Goal: Book appointment/travel/reservation

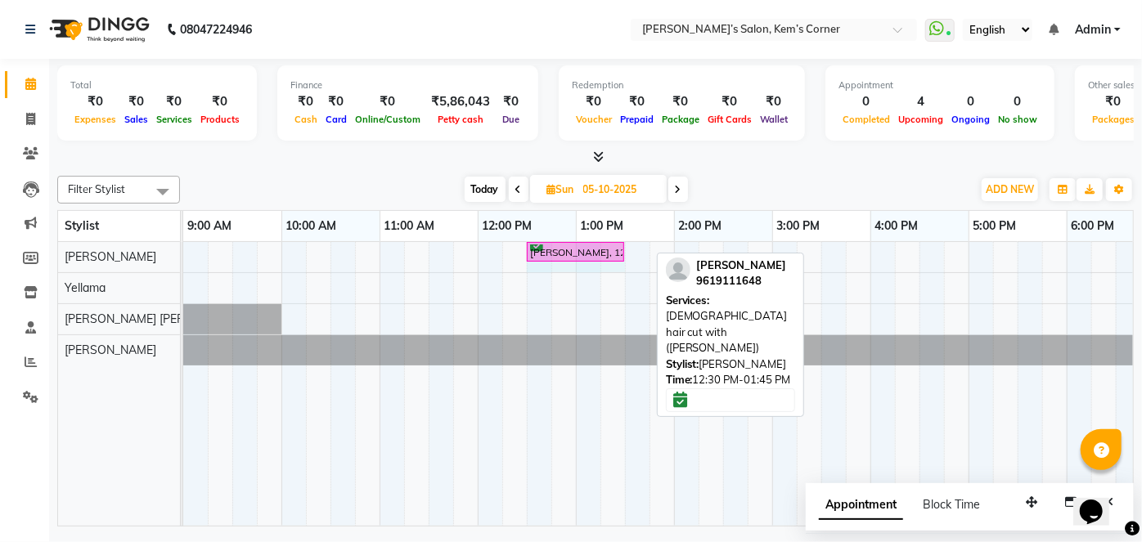
drag, startPoint x: 647, startPoint y: 247, endPoint x: 647, endPoint y: 257, distance: 9.8
click at [183, 245] on div "[PERSON_NAME], 12:30 PM-01:45 PM, [DEMOGRAPHIC_DATA] hair cut with ([PERSON_NAM…" at bounding box center [183, 256] width 0 height 29
click at [632, 251] on div "[PERSON_NAME], 12:30 PM-01:45 PM, [DEMOGRAPHIC_DATA] hair cut with ([PERSON_NAM…" at bounding box center [821, 384] width 1276 height 284
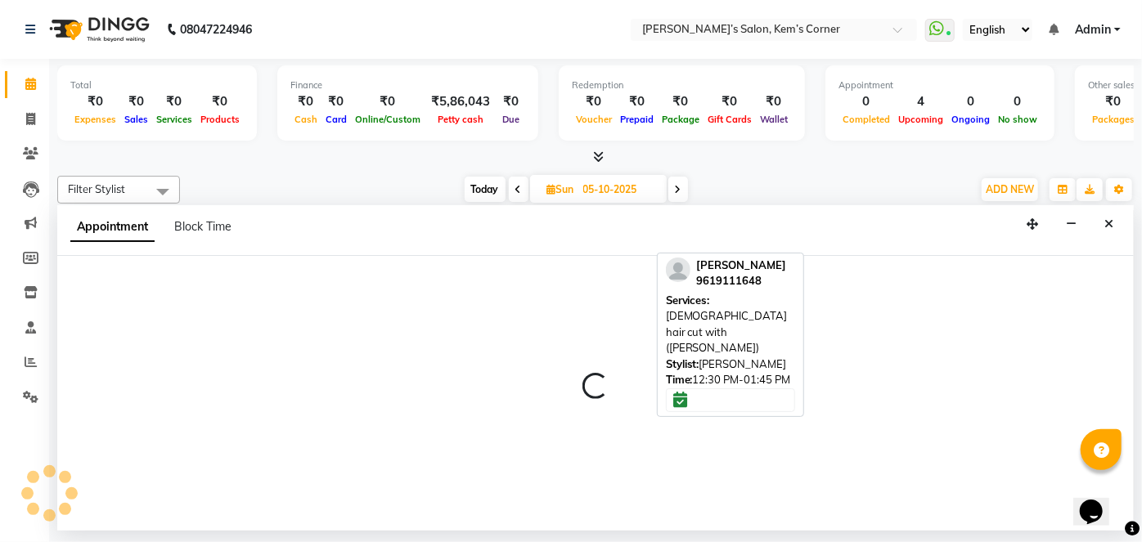
select select "50293"
select select "810"
select select "tentative"
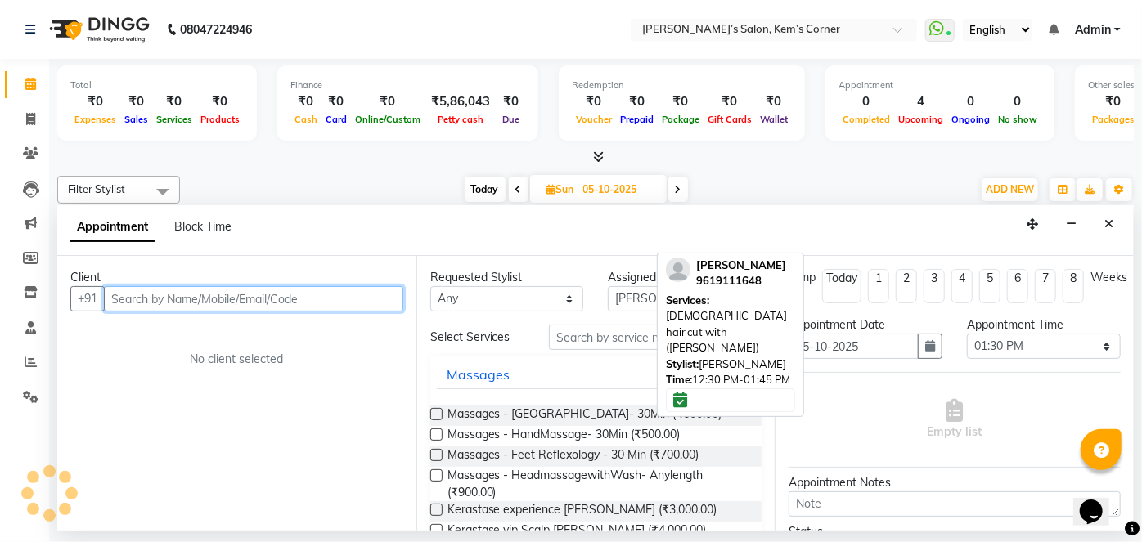
click at [262, 296] on input "text" at bounding box center [253, 298] width 299 height 25
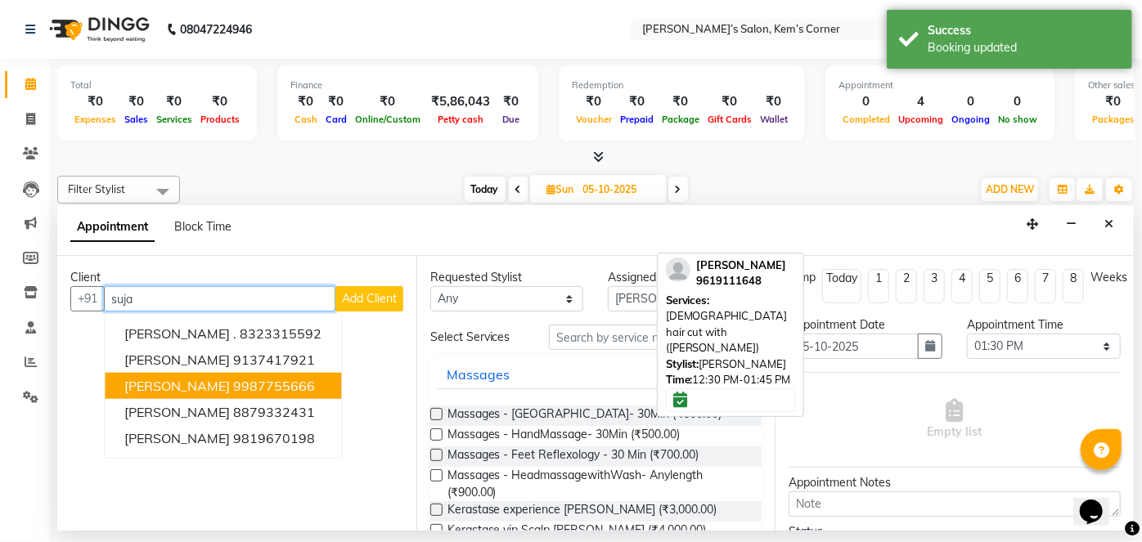
click at [153, 380] on span "[PERSON_NAME]" at bounding box center [177, 386] width 106 height 16
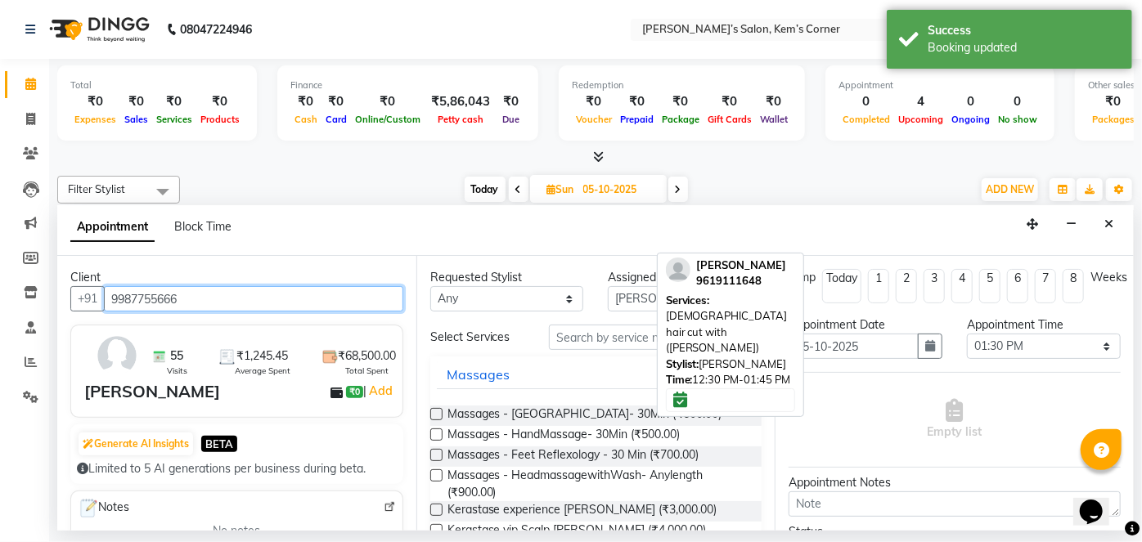
type input "9987755666"
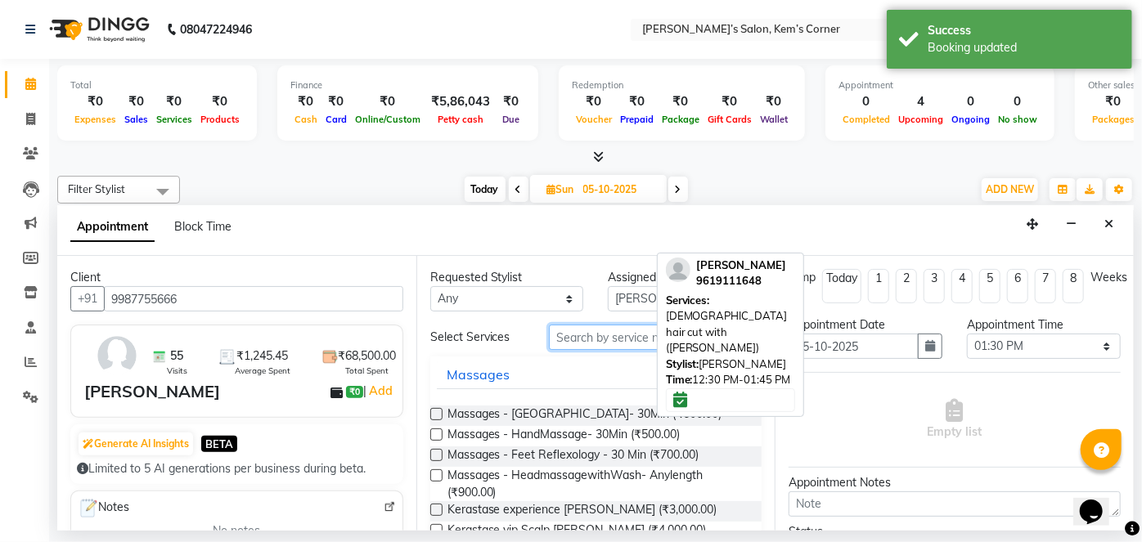
click at [619, 332] on input "text" at bounding box center [655, 337] width 213 height 25
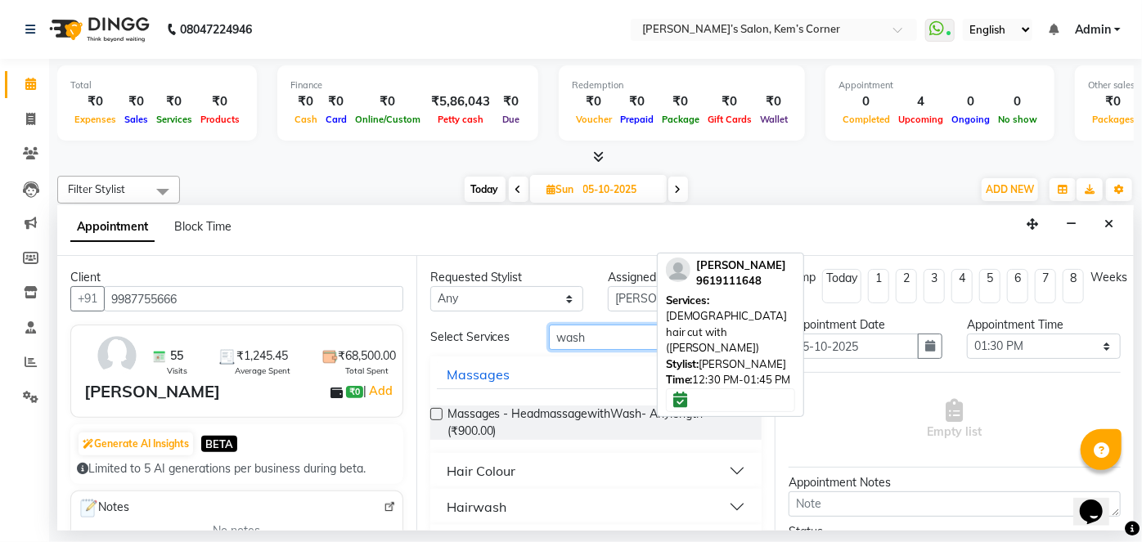
type input "wash"
click at [735, 502] on button "Hairwash" at bounding box center [596, 507] width 319 height 29
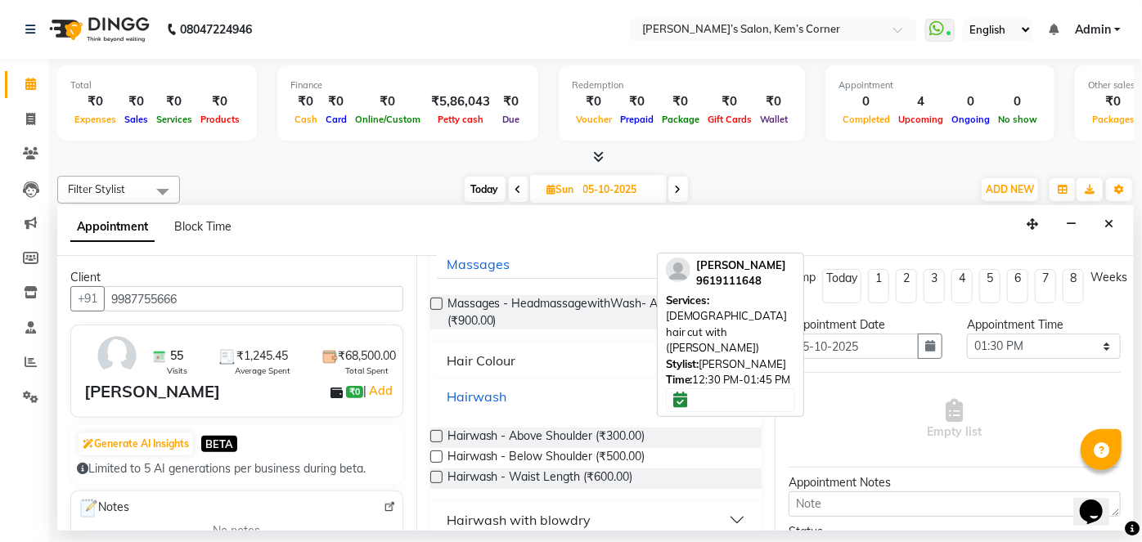
scroll to position [131, 0]
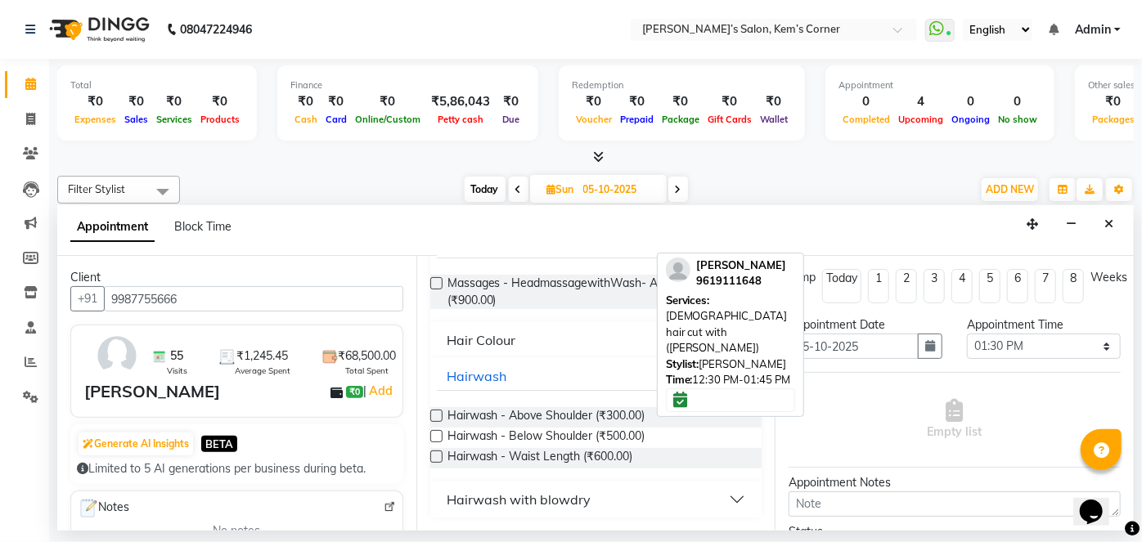
click at [650, 452] on div "Hairwash - Waist Length (₹600.00)" at bounding box center [596, 458] width 332 height 20
click at [606, 457] on span "Hairwash - Waist Length (₹600.00)" at bounding box center [541, 458] width 186 height 20
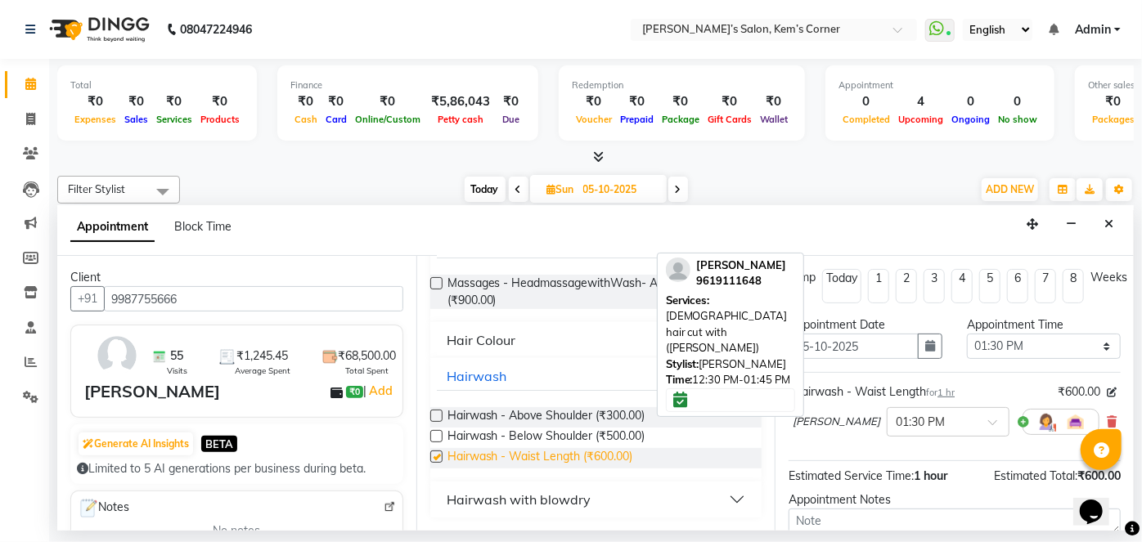
checkbox input "false"
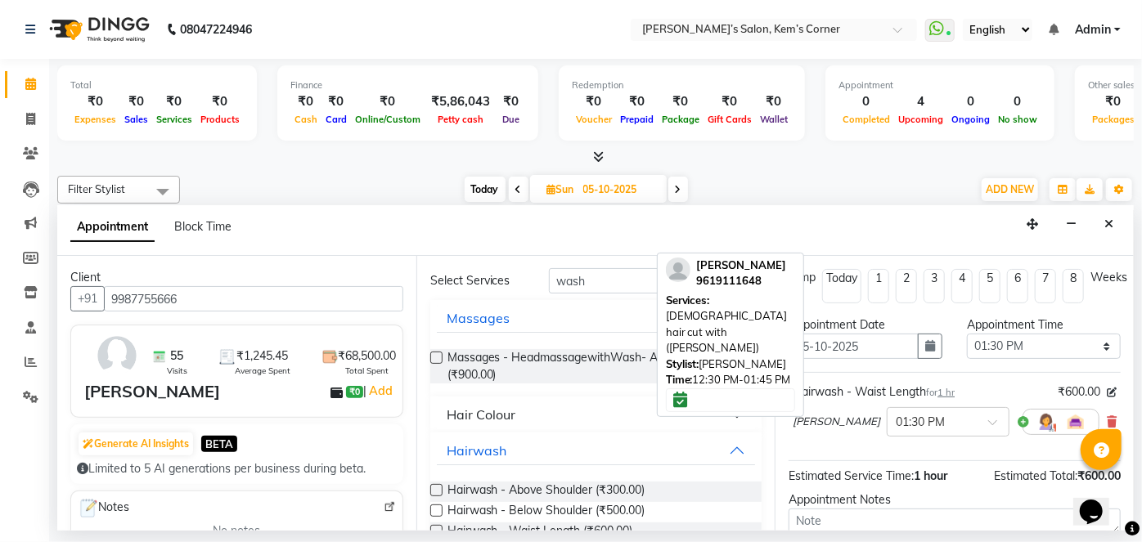
scroll to position [0, 0]
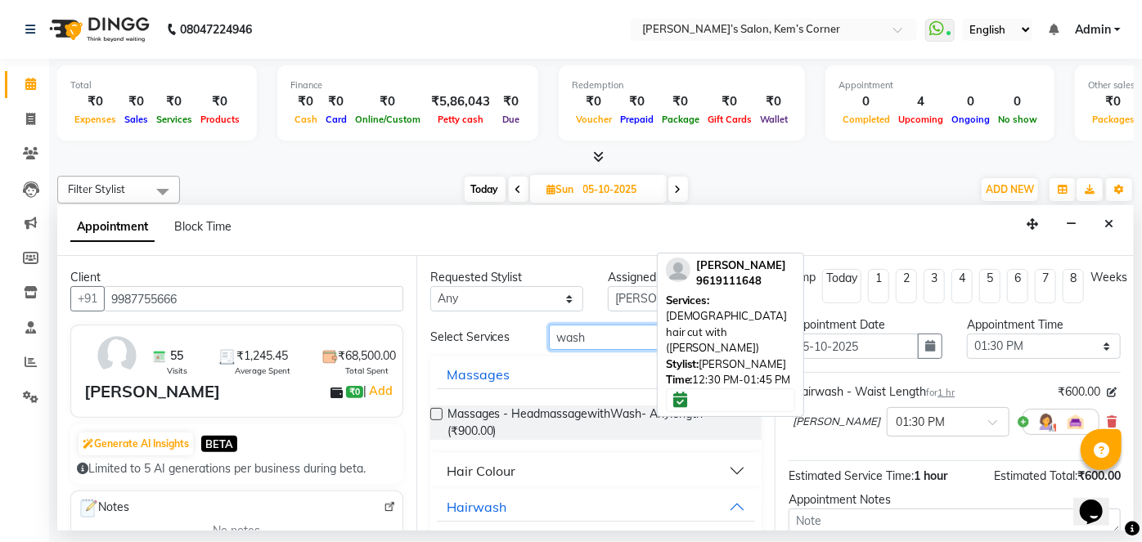
click at [591, 334] on input "wash" at bounding box center [655, 337] width 213 height 25
type input "w"
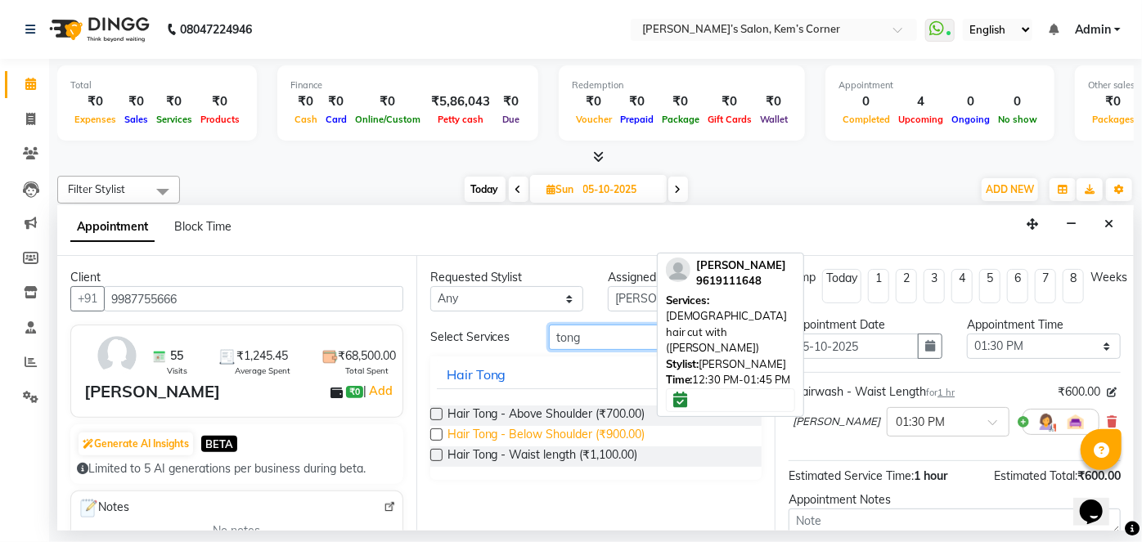
type input "tong"
click at [560, 437] on span "Hair Tong - Below Shoulder (₹900.00)" at bounding box center [547, 436] width 198 height 20
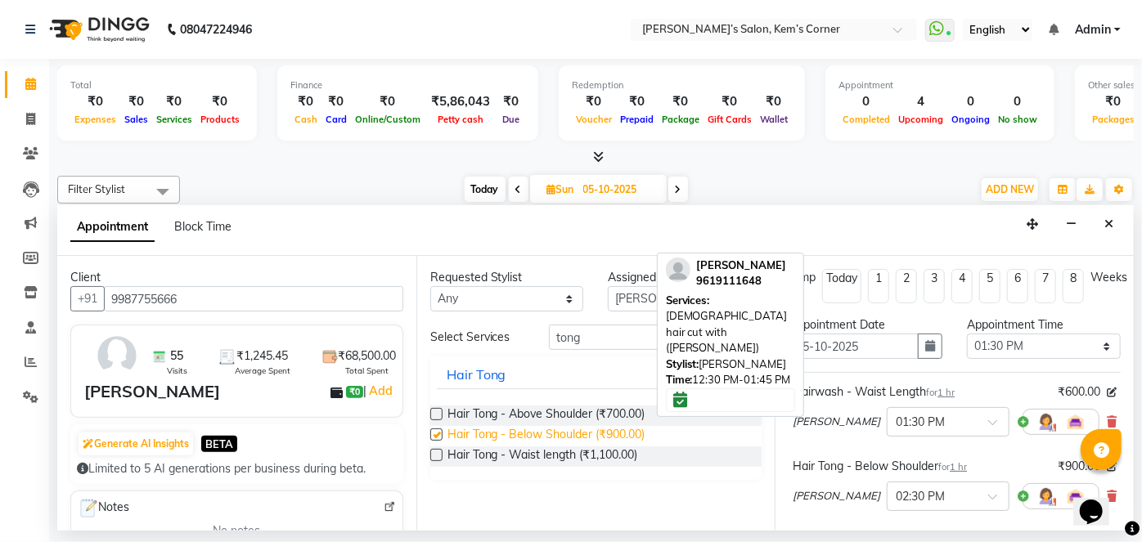
checkbox input "false"
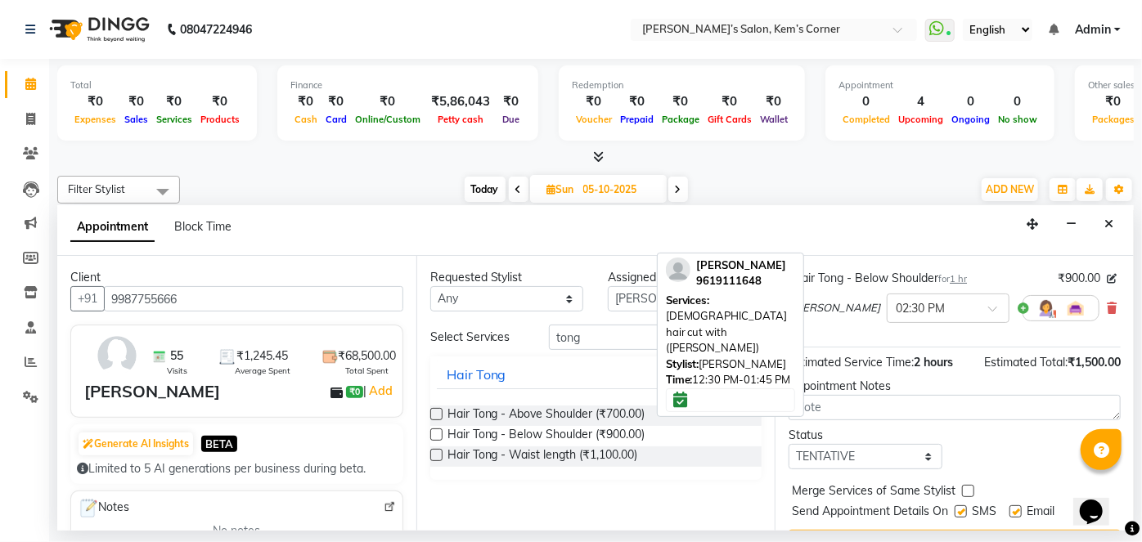
scroll to position [223, 0]
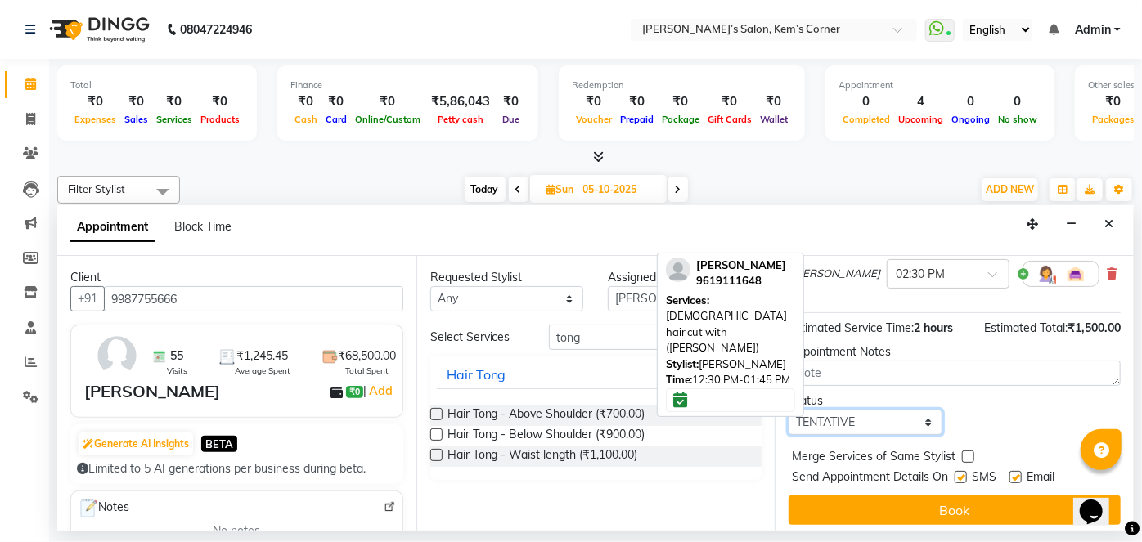
click at [908, 416] on select "Select TENTATIVE CONFIRM UPCOMING" at bounding box center [866, 422] width 154 height 25
select select "confirm booking"
click at [789, 410] on select "Select TENTATIVE CONFIRM UPCOMING" at bounding box center [866, 422] width 154 height 25
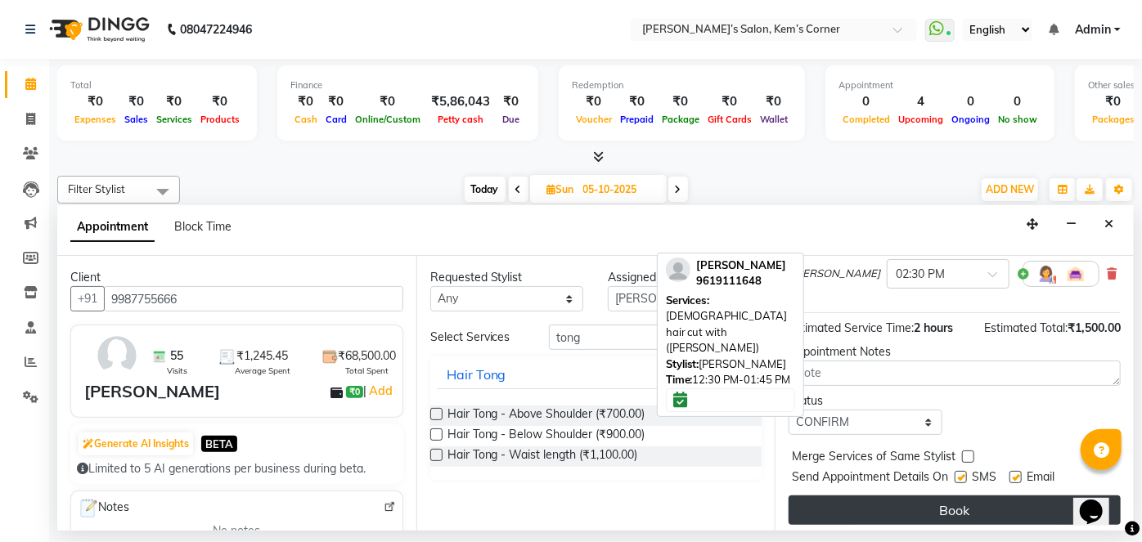
click at [891, 515] on button "Book" at bounding box center [955, 510] width 332 height 29
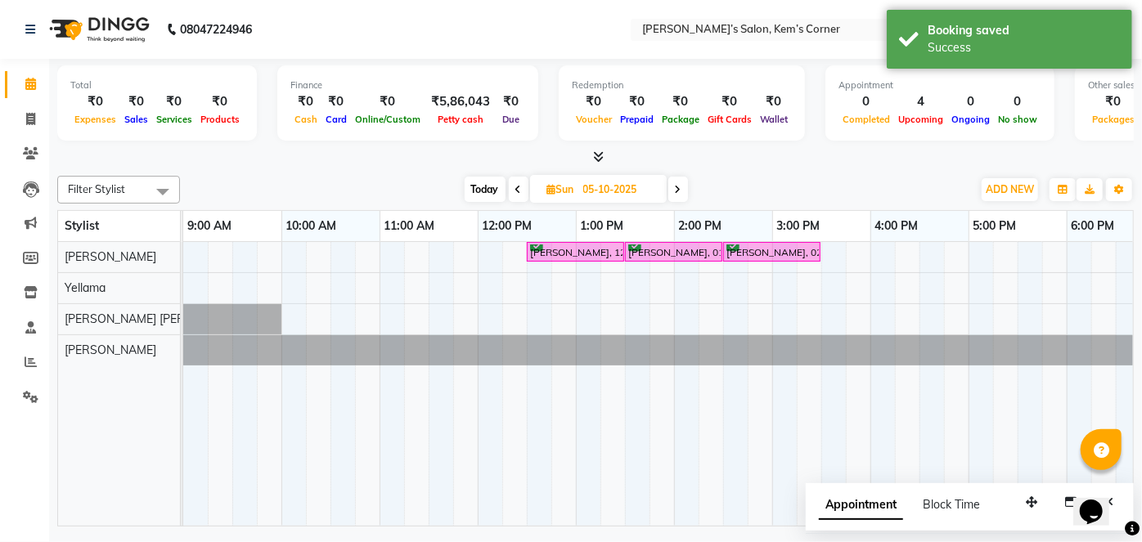
click at [496, 187] on span "Today" at bounding box center [485, 189] width 41 height 25
type input "03-10-2025"
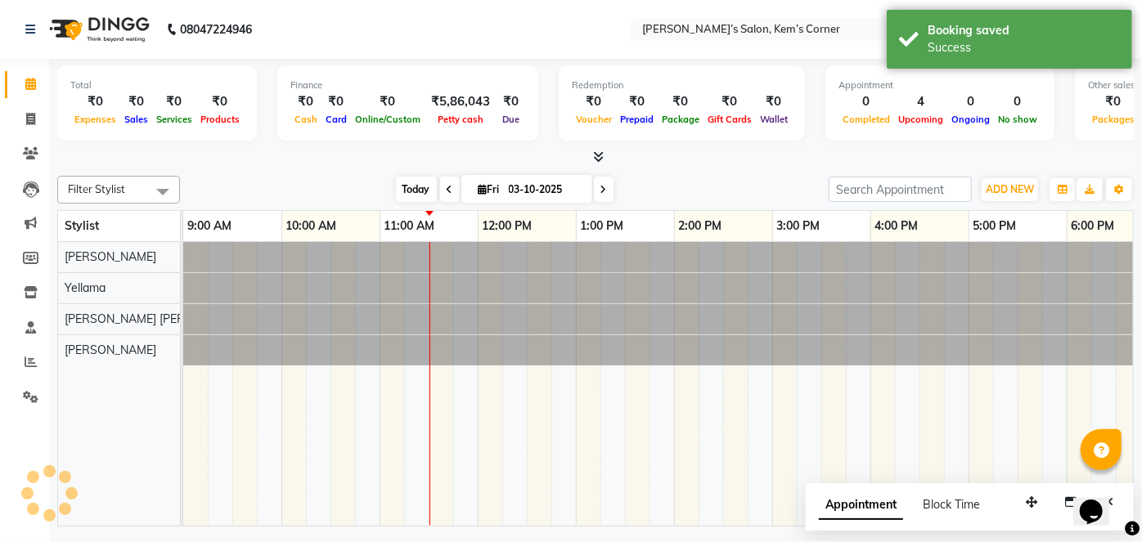
scroll to position [0, 196]
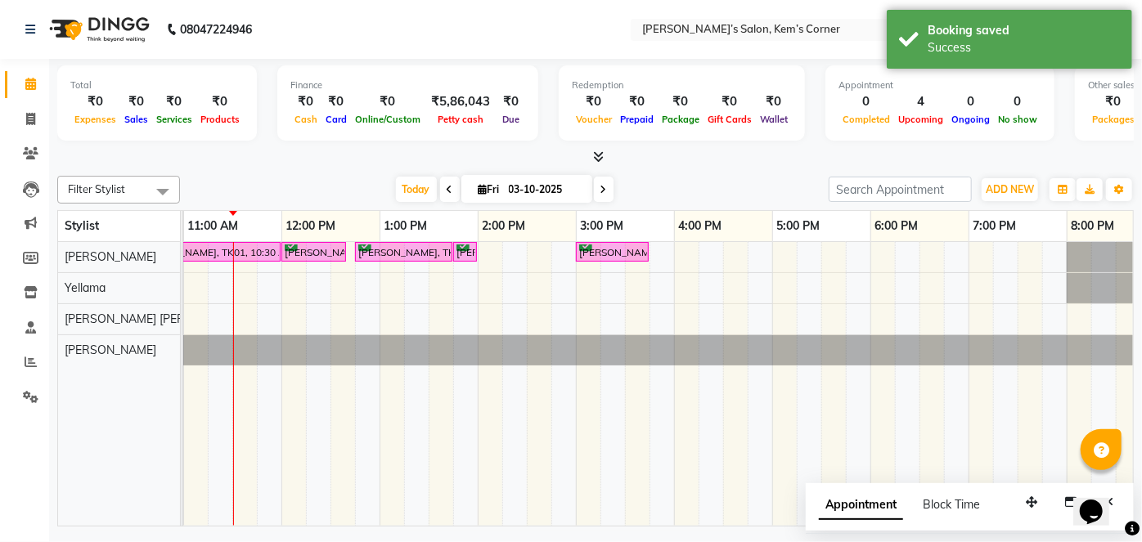
click at [788, 249] on div "[PERSON_NAME], TK01, 10:30 AM-12:00 PM, 3TENX TREATMENT SPSA [PERSON_NAME], TK0…" at bounding box center [625, 384] width 1276 height 284
select select "50293"
select select "1020"
select select "tentative"
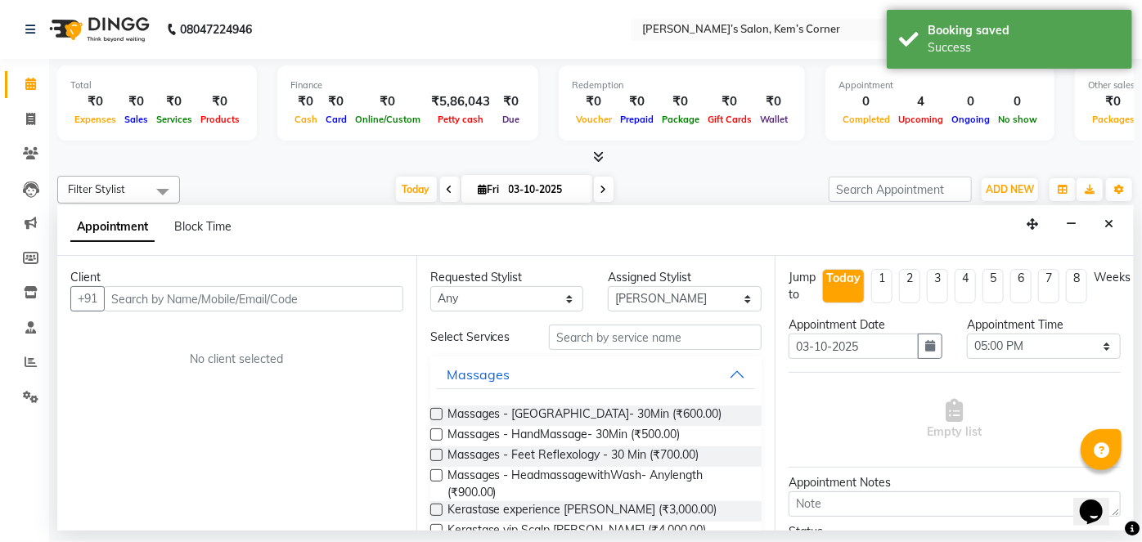
drag, startPoint x: 206, startPoint y: 290, endPoint x: 223, endPoint y: 292, distance: 16.4
click at [222, 292] on input "text" at bounding box center [253, 298] width 299 height 25
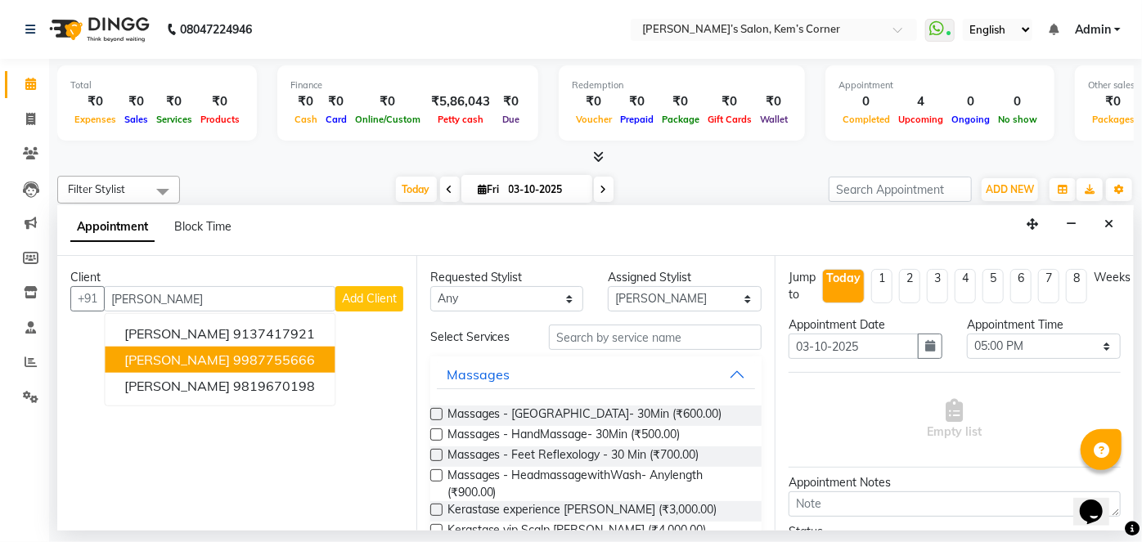
click at [233, 352] on ngb-highlight "9987755666" at bounding box center [274, 360] width 82 height 16
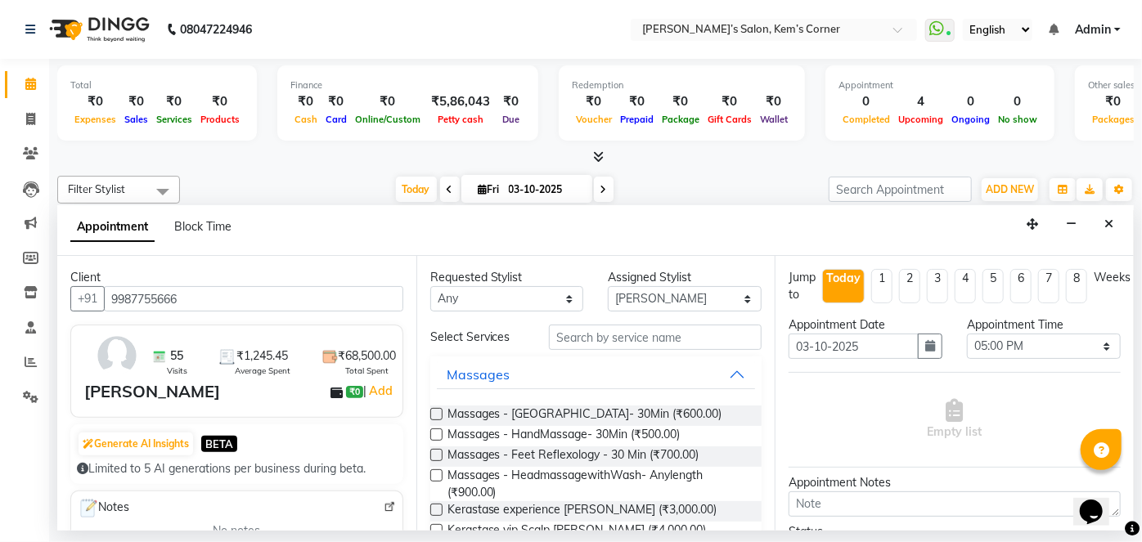
type input "9987755666"
click at [597, 343] on input "text" at bounding box center [655, 337] width 213 height 25
type input "h"
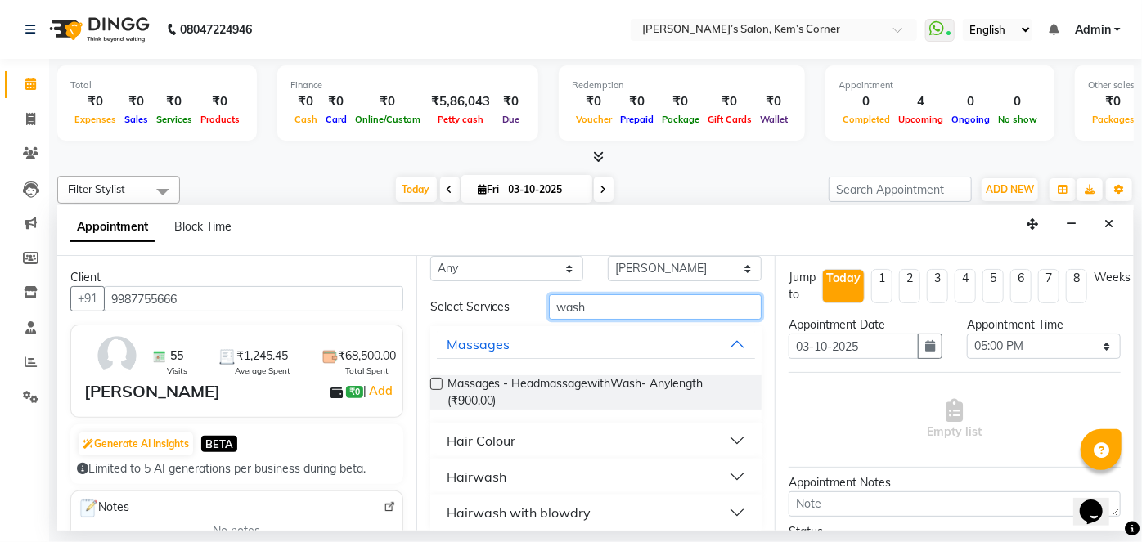
scroll to position [43, 0]
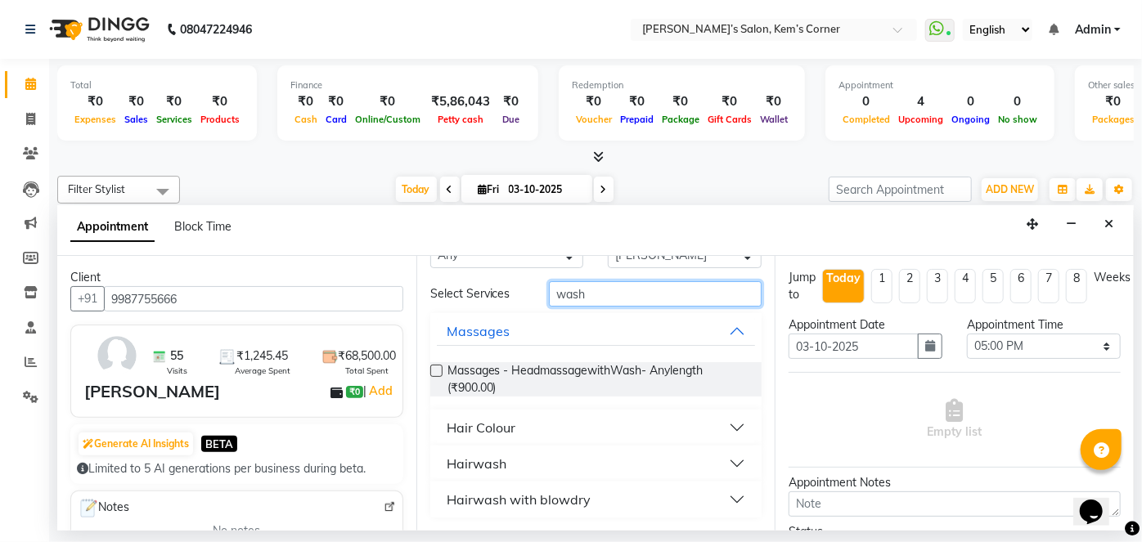
type input "wash"
click at [730, 499] on button "Hairwash with blowdry" at bounding box center [596, 499] width 319 height 29
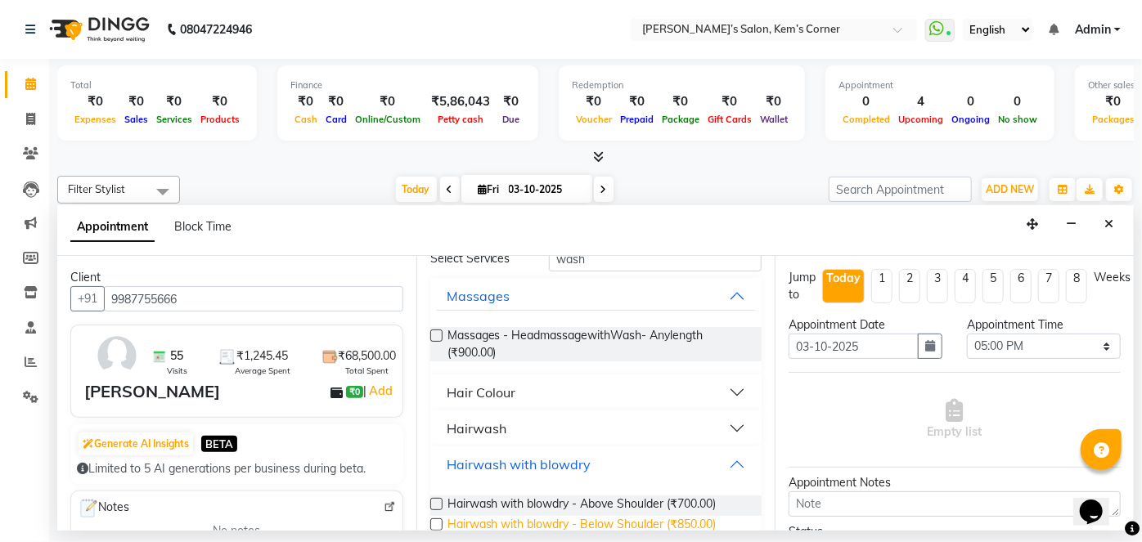
scroll to position [131, 0]
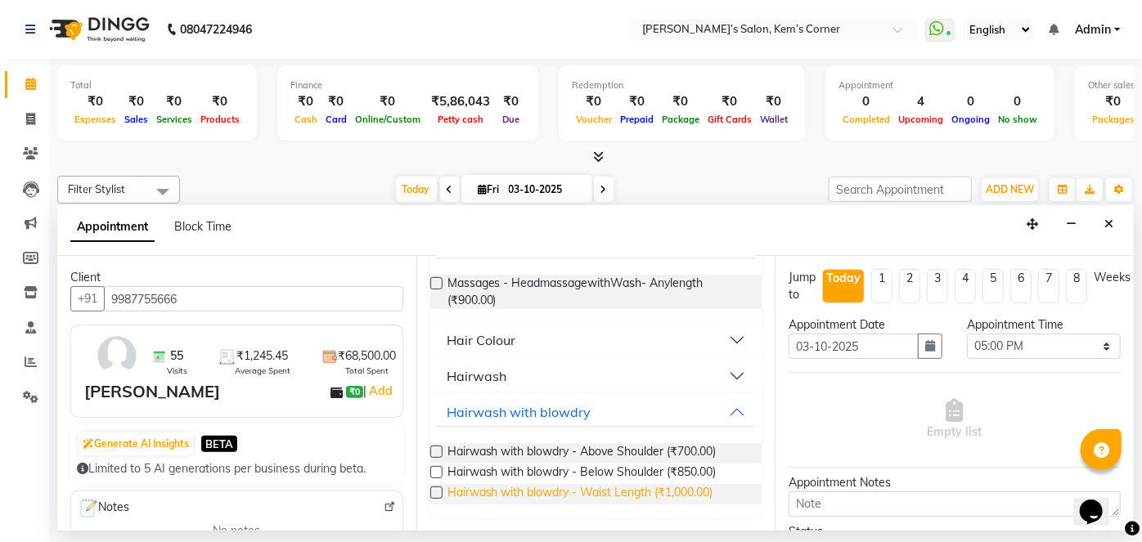
click at [683, 486] on span "Hairwash with blowdry - Waist Length (₹1,000.00)" at bounding box center [581, 494] width 266 height 20
checkbox input "false"
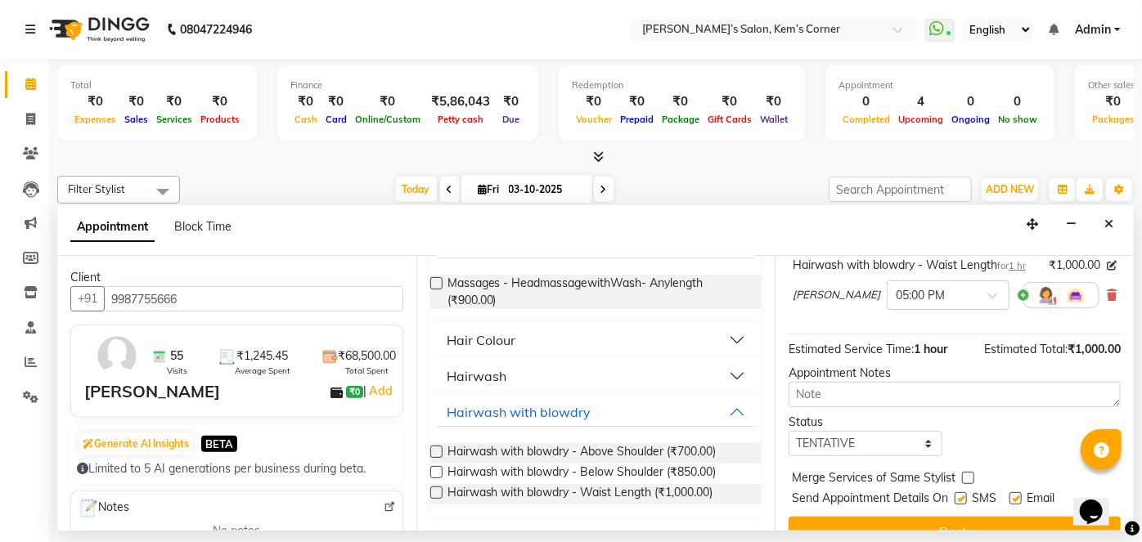
scroll to position [172, 0]
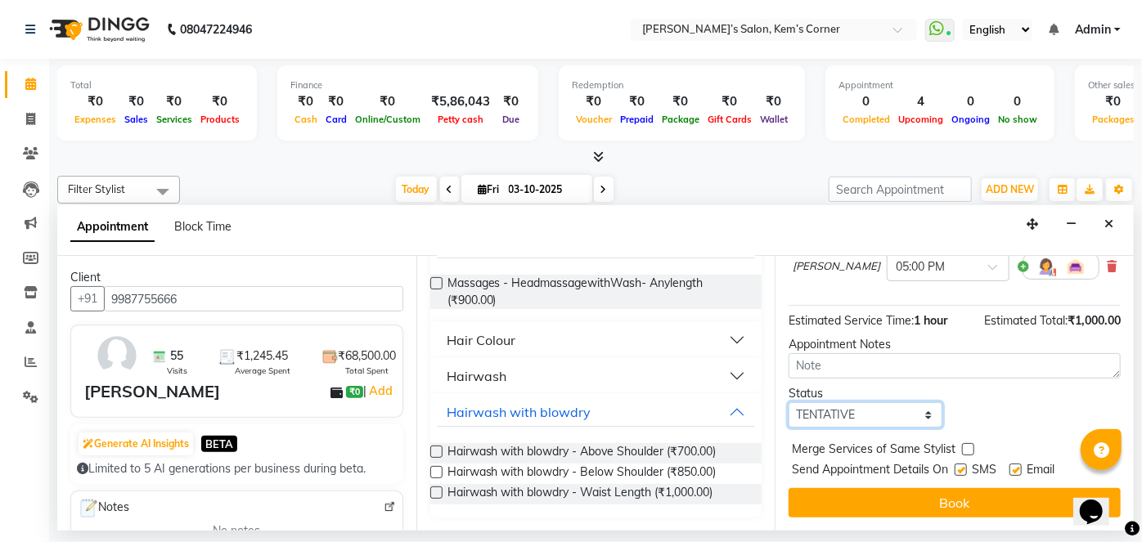
click at [908, 411] on select "Select TENTATIVE CONFIRM CHECK-IN UPCOMING" at bounding box center [866, 415] width 154 height 25
select select "confirm booking"
click at [789, 403] on select "Select TENTATIVE CONFIRM CHECK-IN UPCOMING" at bounding box center [866, 415] width 154 height 25
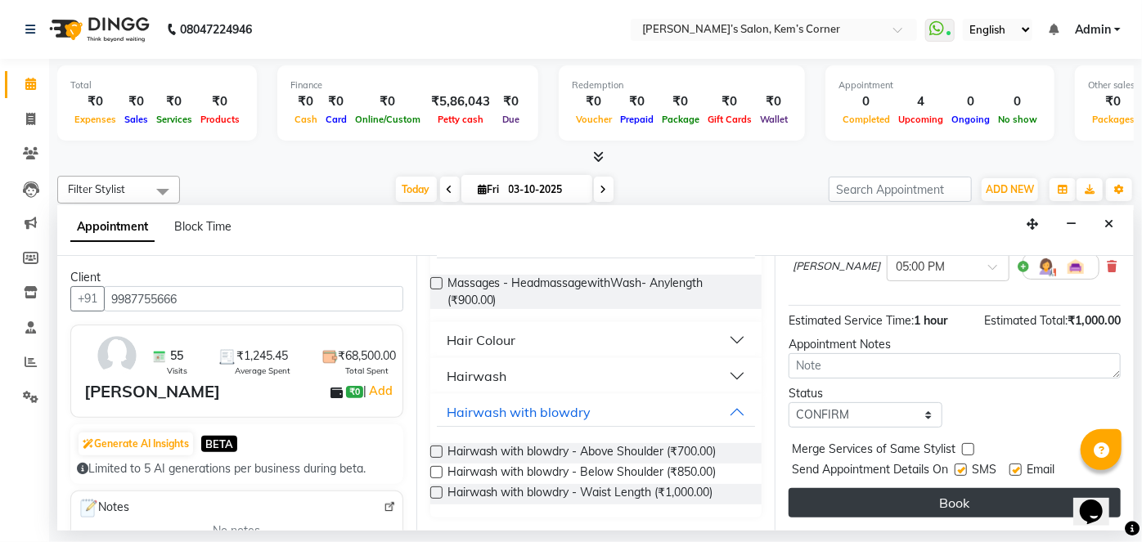
click at [900, 498] on button "Book" at bounding box center [955, 502] width 332 height 29
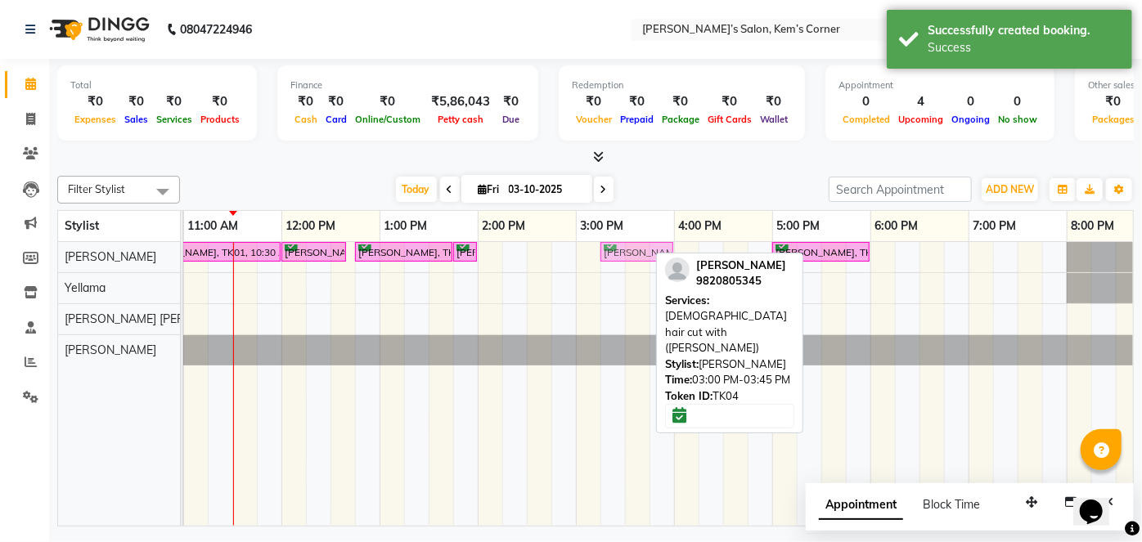
drag, startPoint x: 610, startPoint y: 245, endPoint x: 630, endPoint y: 251, distance: 21.5
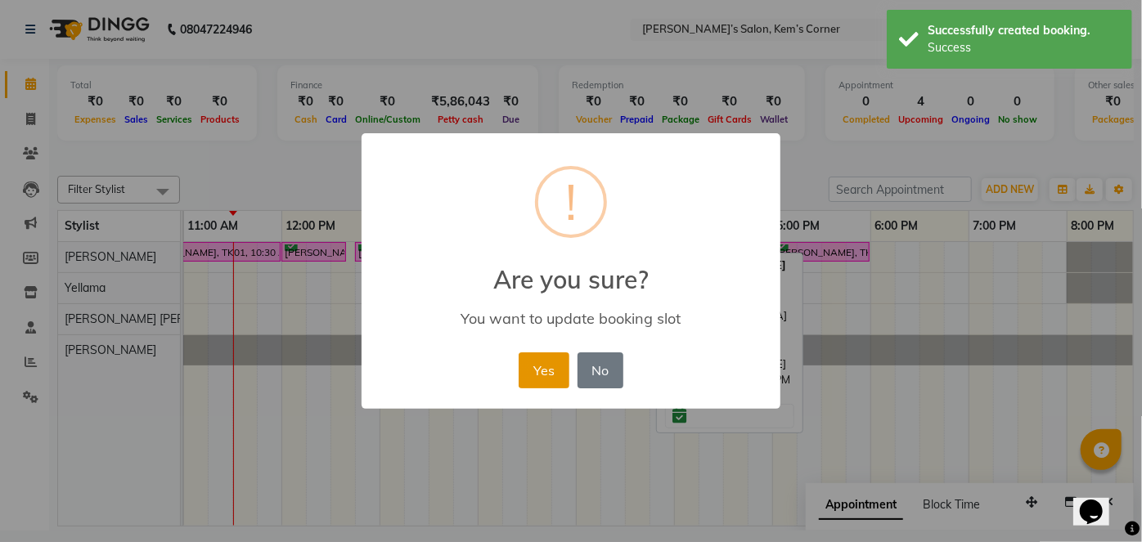
click at [533, 368] on button "Yes" at bounding box center [544, 371] width 50 height 36
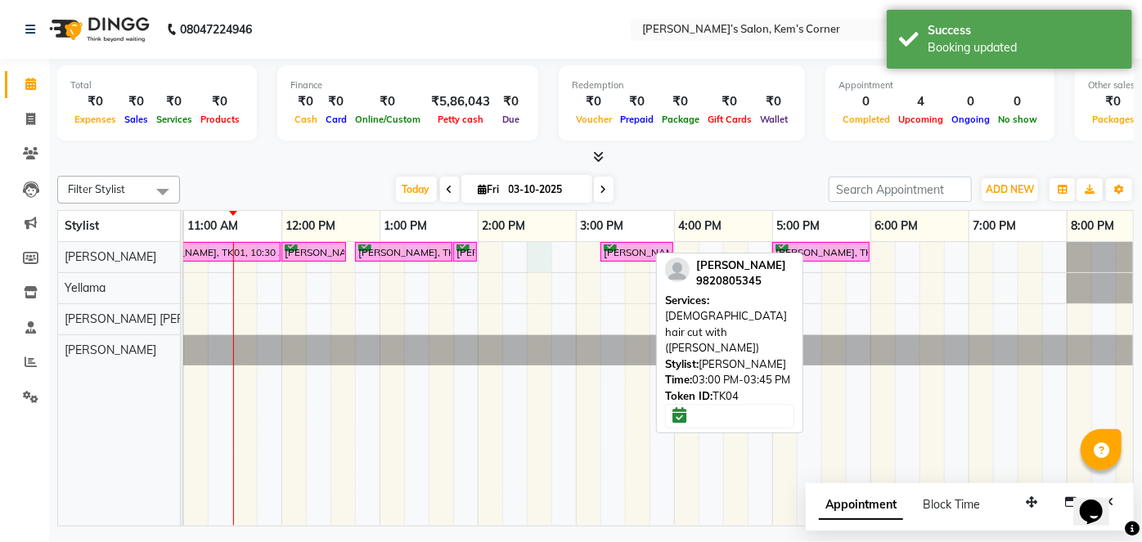
click at [532, 250] on div "[PERSON_NAME], TK01, 10:30 AM-12:00 PM, 3TENX TREATMENT SPSA [PERSON_NAME], TK0…" at bounding box center [625, 384] width 1276 height 284
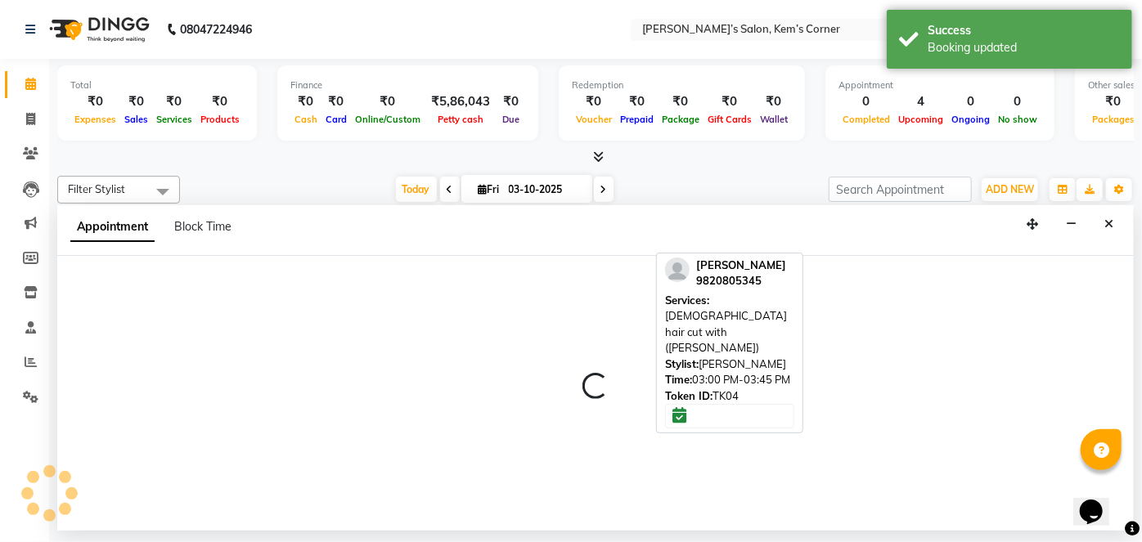
select select "50293"
select select "tentative"
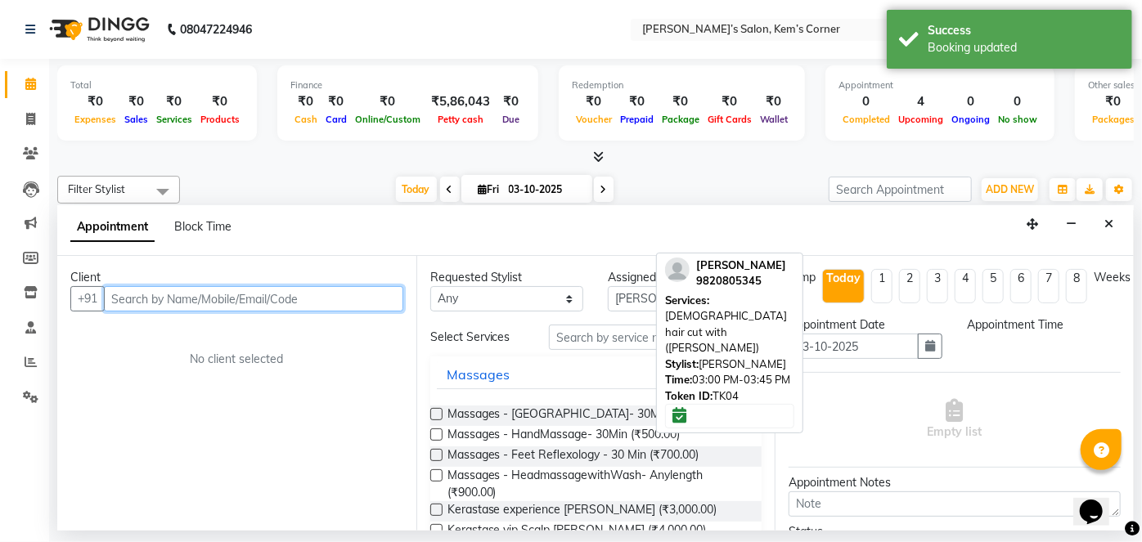
select select "870"
click at [317, 300] on input "text" at bounding box center [253, 298] width 299 height 25
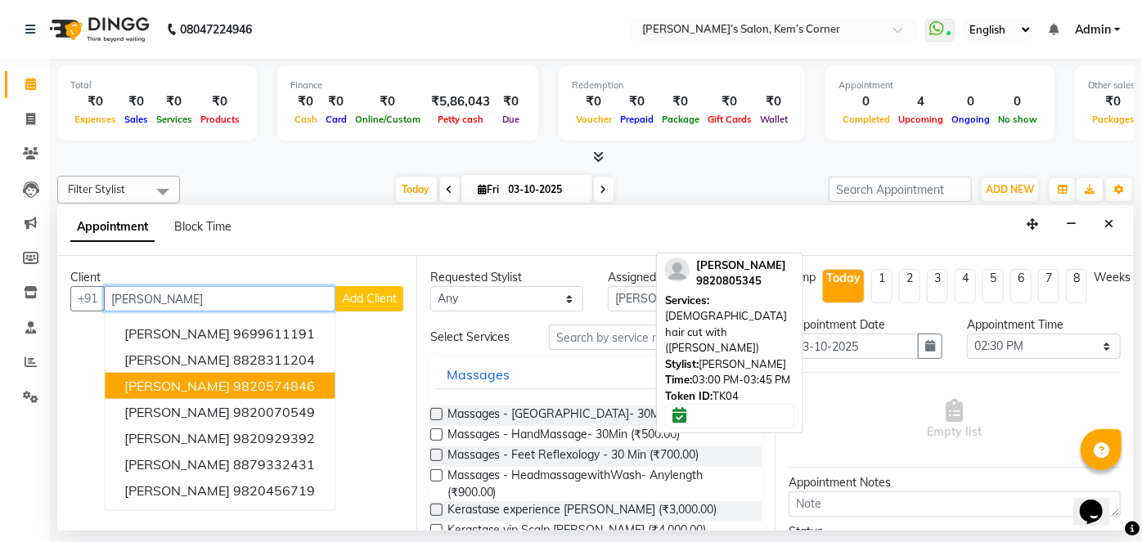
click at [258, 380] on ngb-highlight "9820574846" at bounding box center [274, 386] width 82 height 16
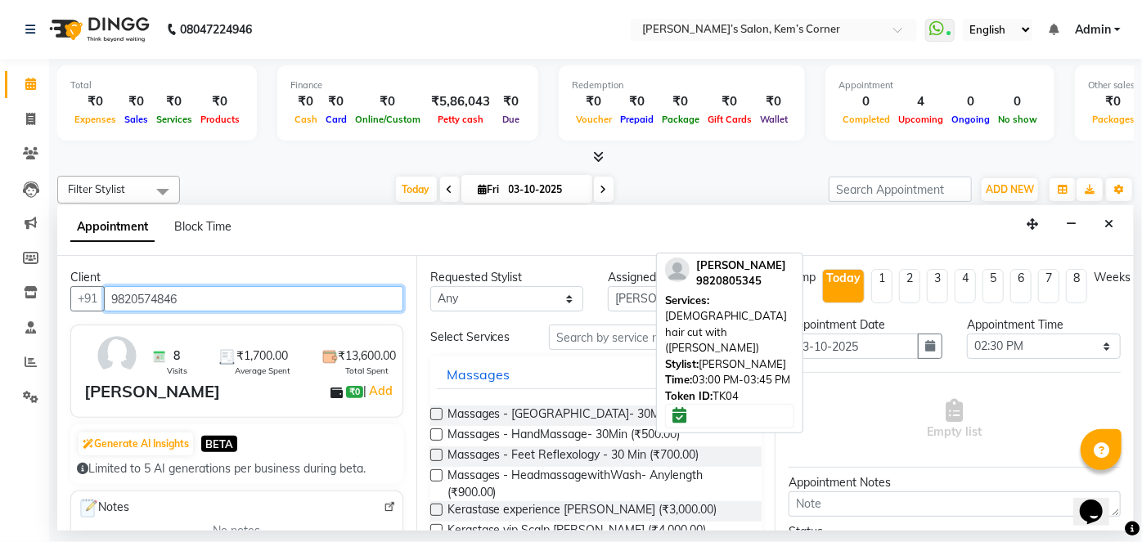
type input "9820574846"
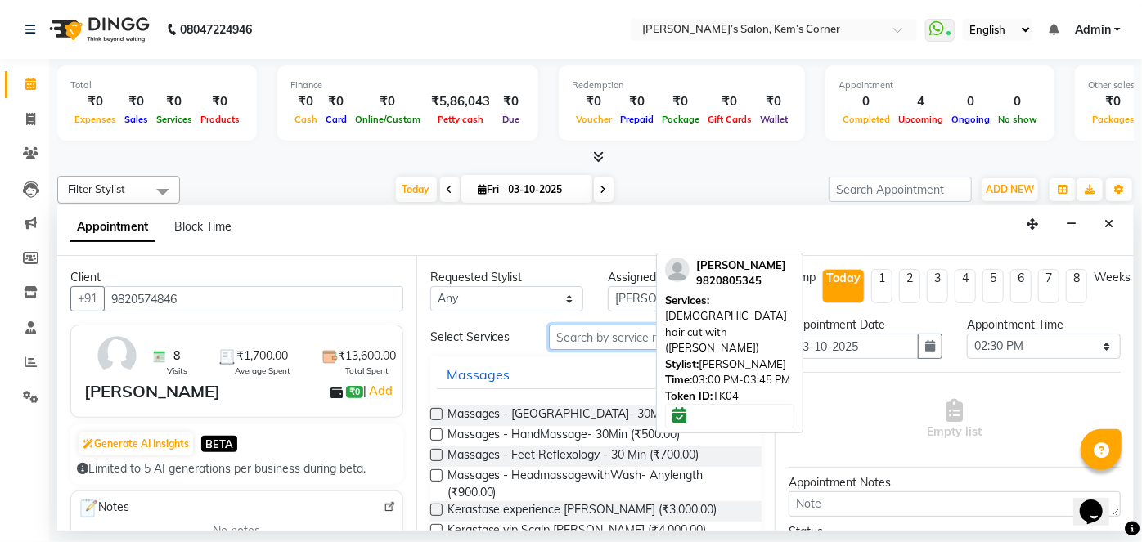
click at [630, 339] on input "text" at bounding box center [655, 337] width 213 height 25
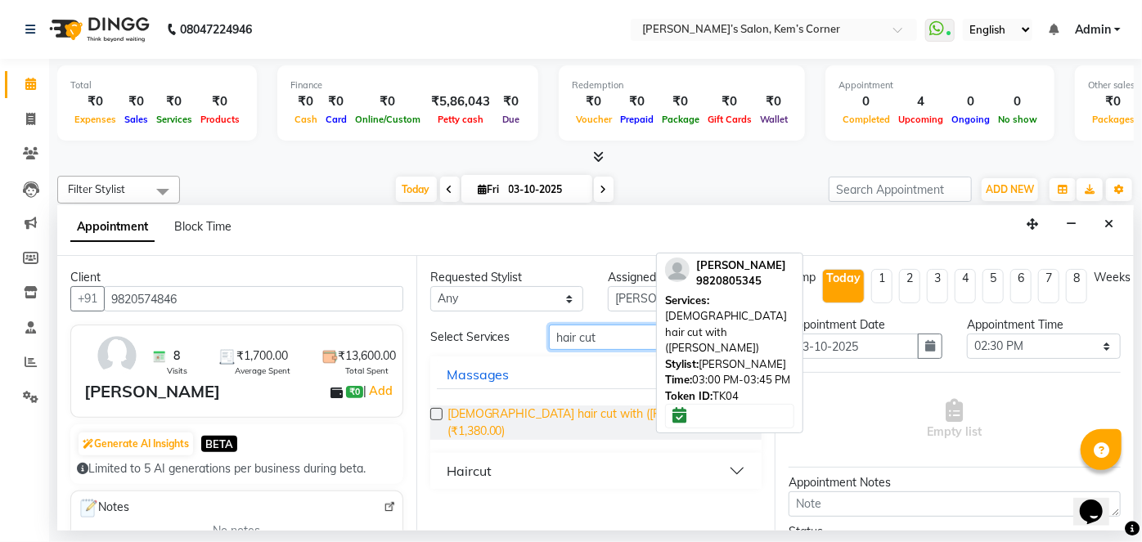
type input "hair cut"
click at [642, 415] on span "[DEMOGRAPHIC_DATA] hair cut with ([PERSON_NAME]) (₹1,380.00)" at bounding box center [599, 423] width 302 height 34
checkbox input "false"
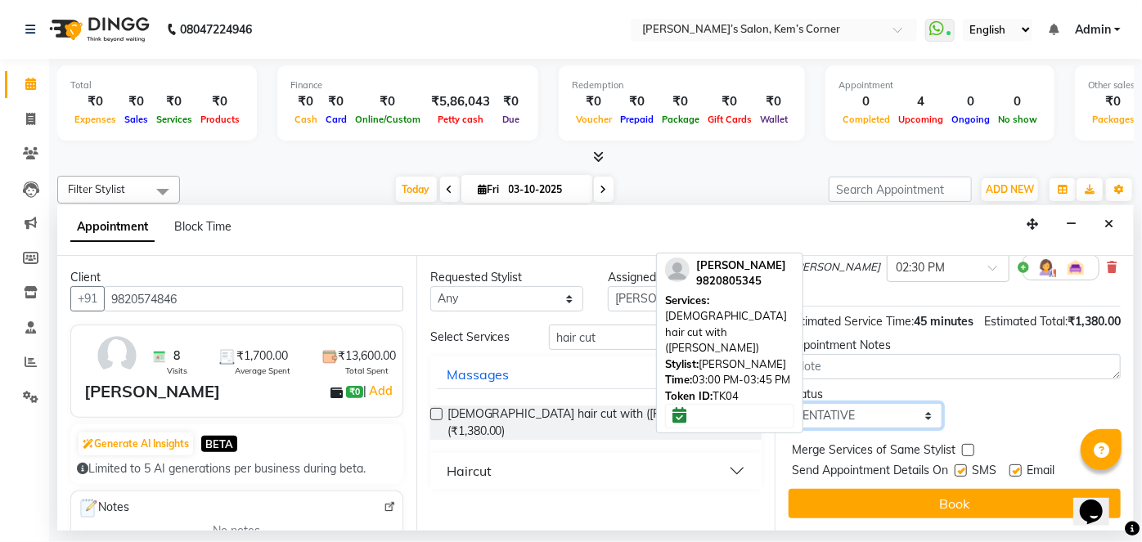
click at [905, 412] on select "Select TENTATIVE CONFIRM CHECK-IN UPCOMING" at bounding box center [866, 415] width 154 height 25
select select "confirm booking"
click at [789, 403] on select "Select TENTATIVE CONFIRM CHECK-IN UPCOMING" at bounding box center [866, 415] width 154 height 25
click at [910, 497] on button "Book" at bounding box center [955, 503] width 332 height 29
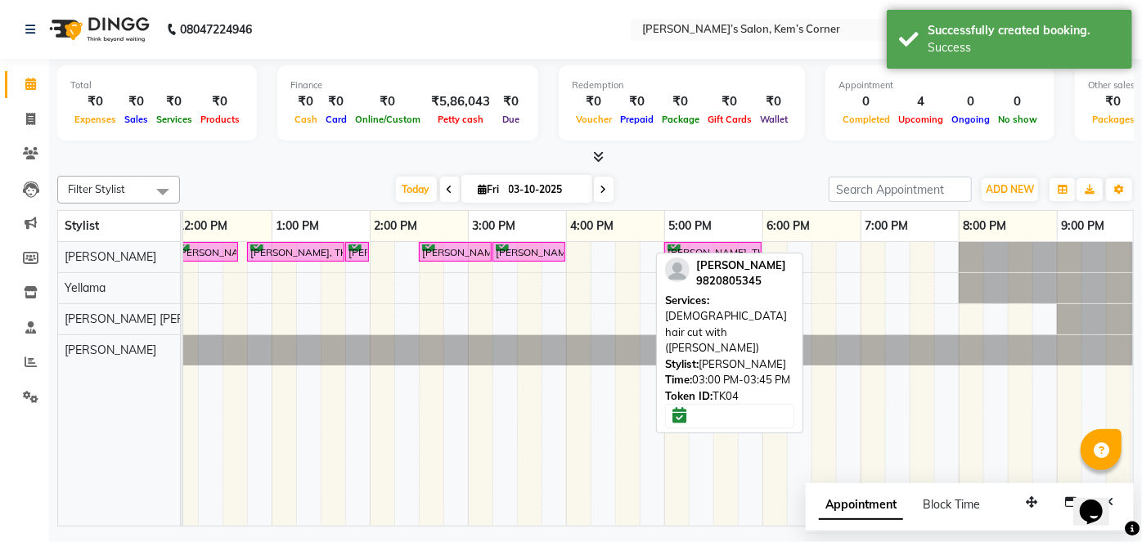
scroll to position [0, 325]
